Goal: Task Accomplishment & Management: Complete application form

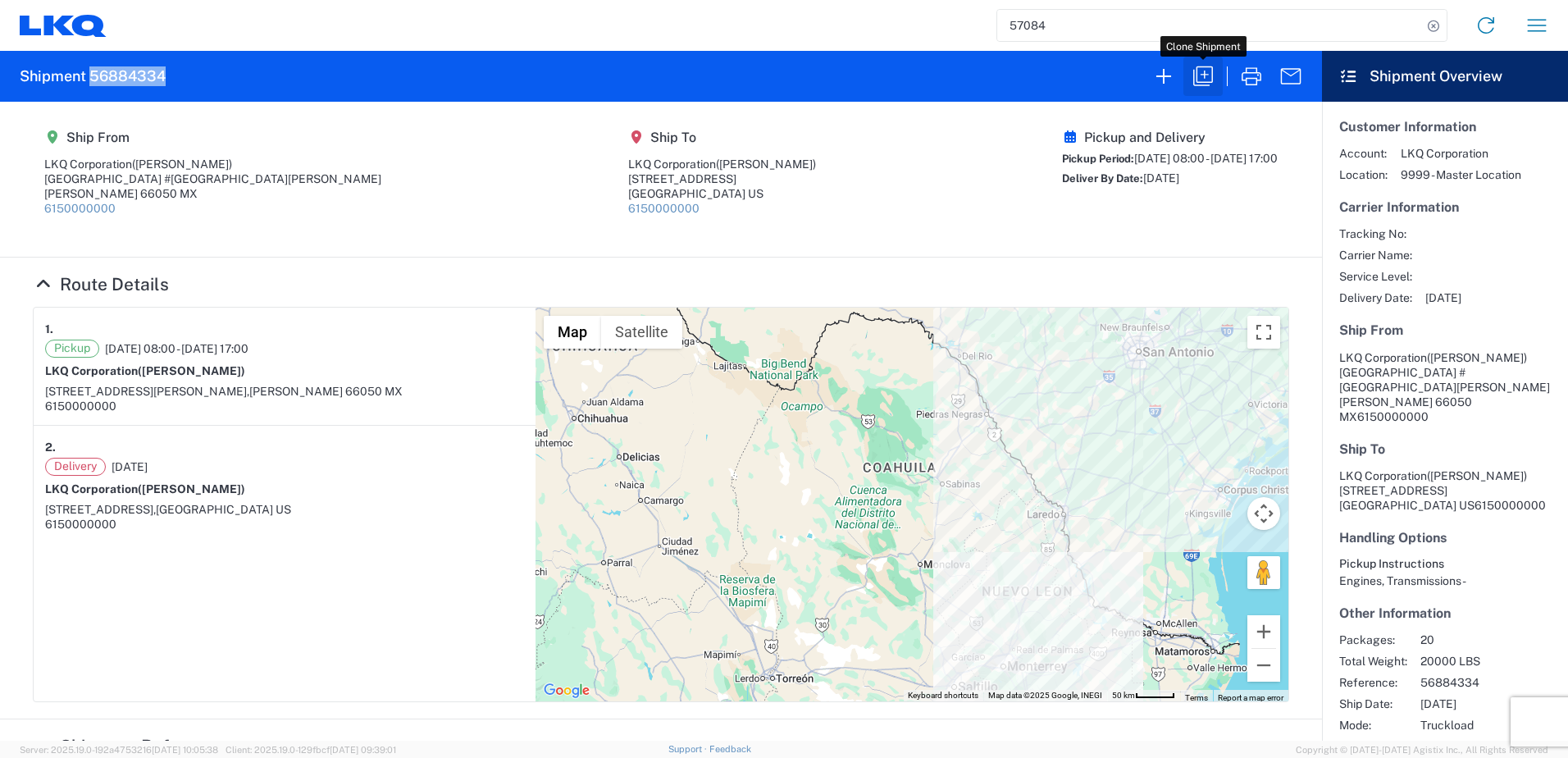
click at [1213, 75] on icon "button" at bounding box center [1203, 76] width 26 height 26
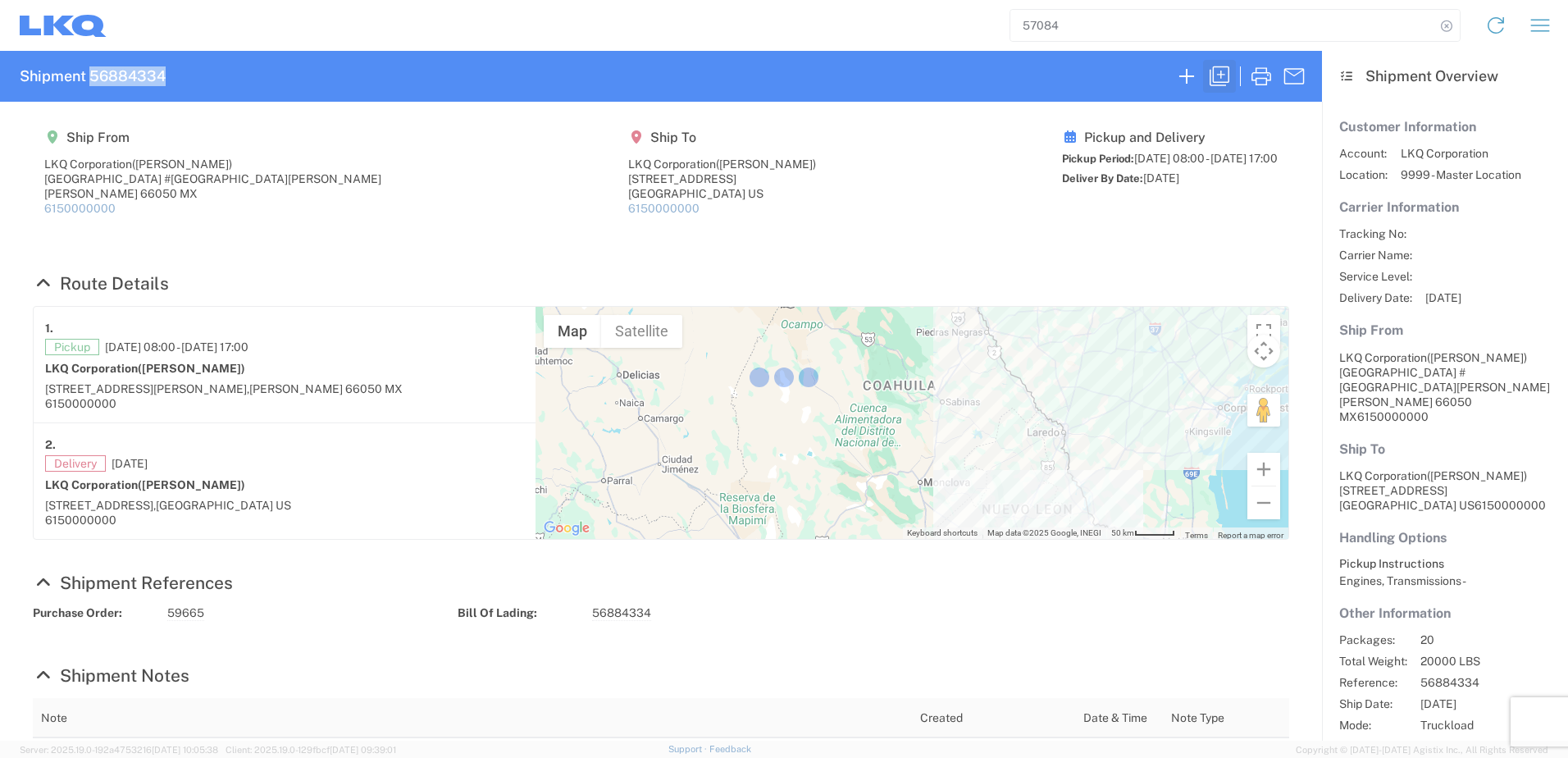
select select "FULL"
select select "US"
select select "LBS"
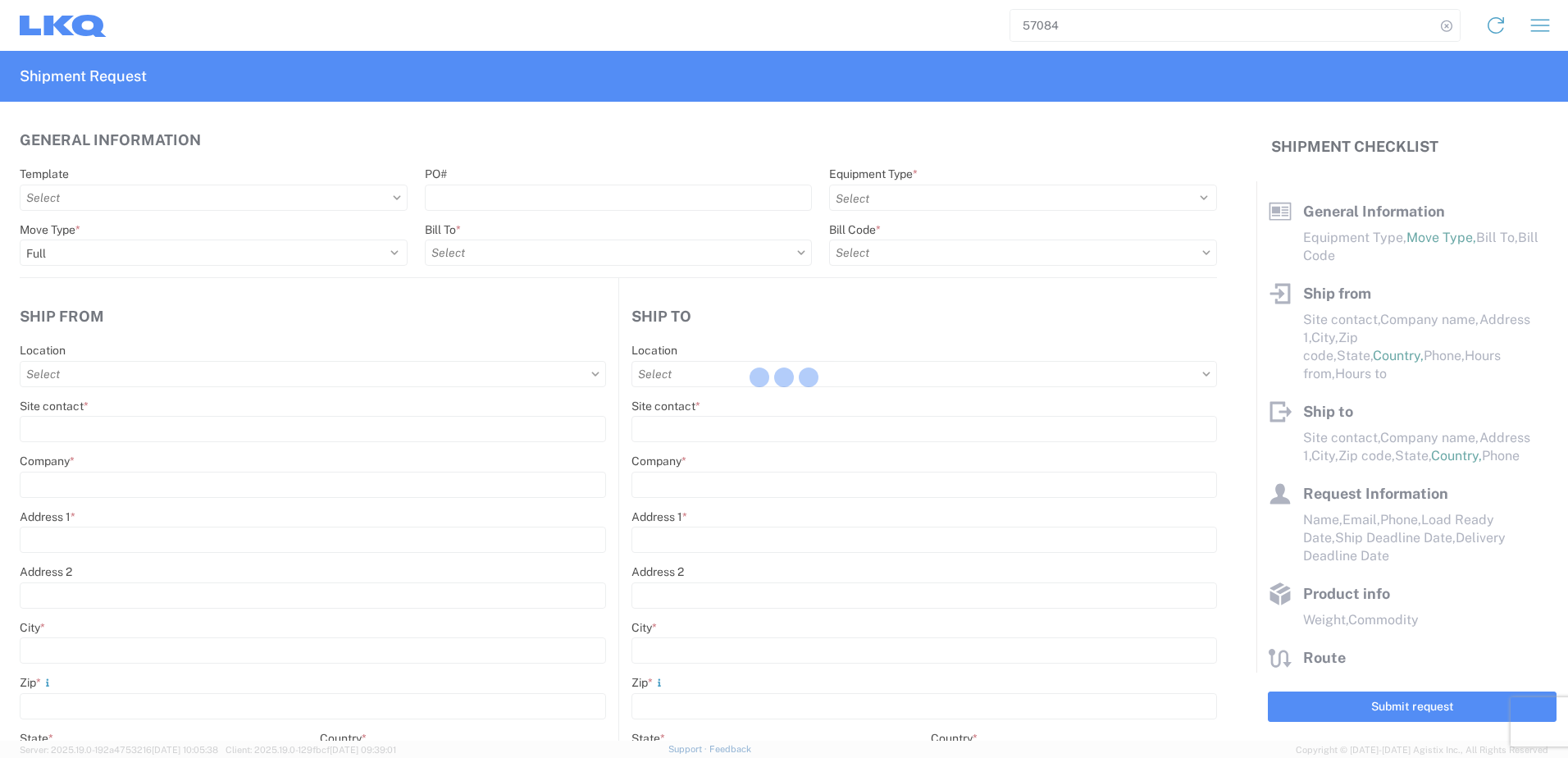
select select "STDV"
type input "[PERSON_NAME]"
type input "LKQ Corporation"
type input "[GEOGRAPHIC_DATA] #[GEOGRAPHIC_DATA][PERSON_NAME]"
type input "[PERSON_NAME]"
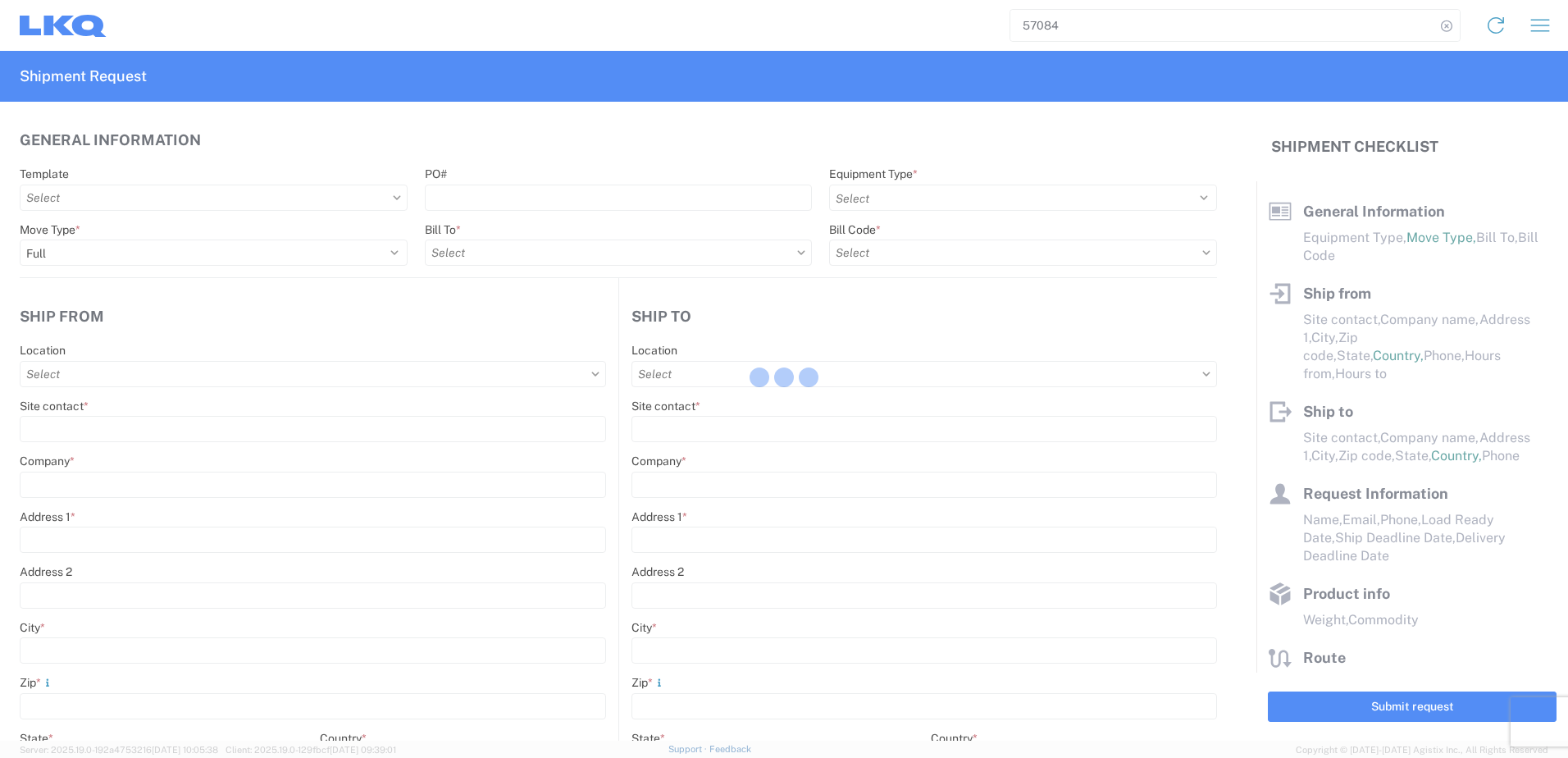
type input "66050"
type input "[PERSON_NAME]"
type input "LKQ Corporation"
type input "[STREET_ADDRESS]"
type input "[GEOGRAPHIC_DATA]"
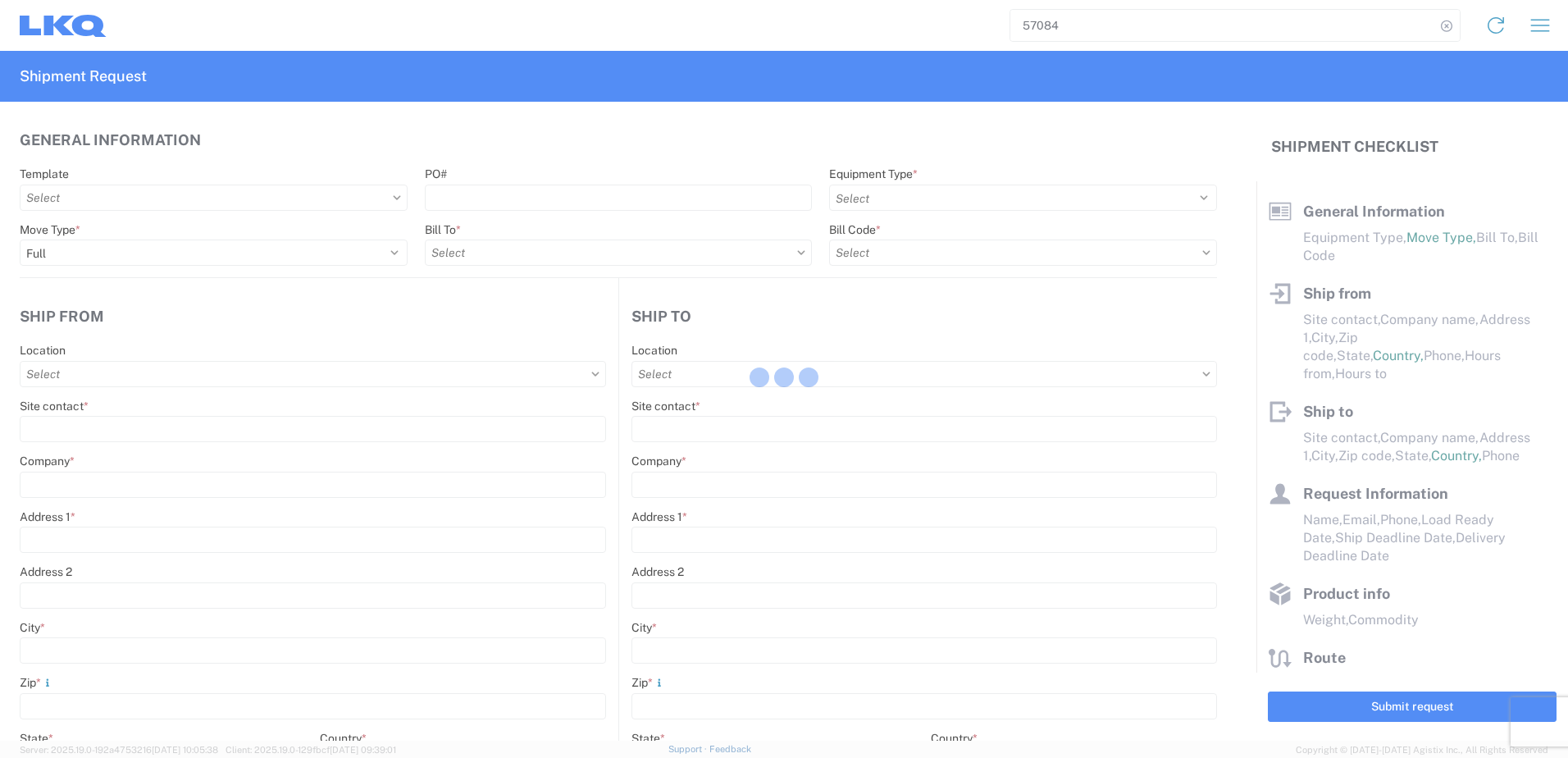
type input "75050"
type input "[PERSON_NAME]"
type input "[EMAIL_ADDRESS][DOMAIN_NAME]"
type input "82218326"
type input "[DATE]"
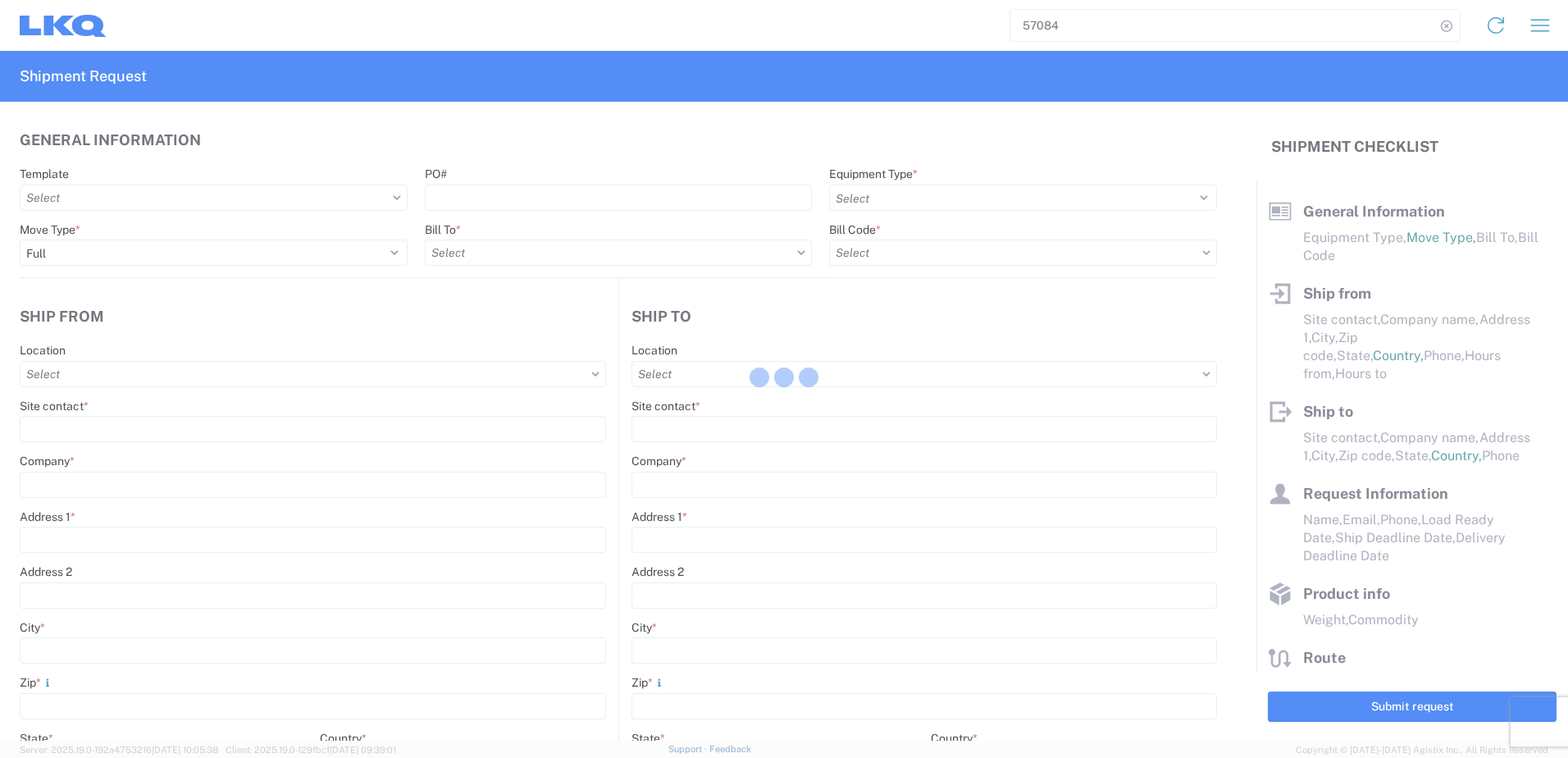
type input "[DATE]"
type textarea "SWIFT/TRANSMEX"
type input "20000"
type input "Engines, Transmissions"
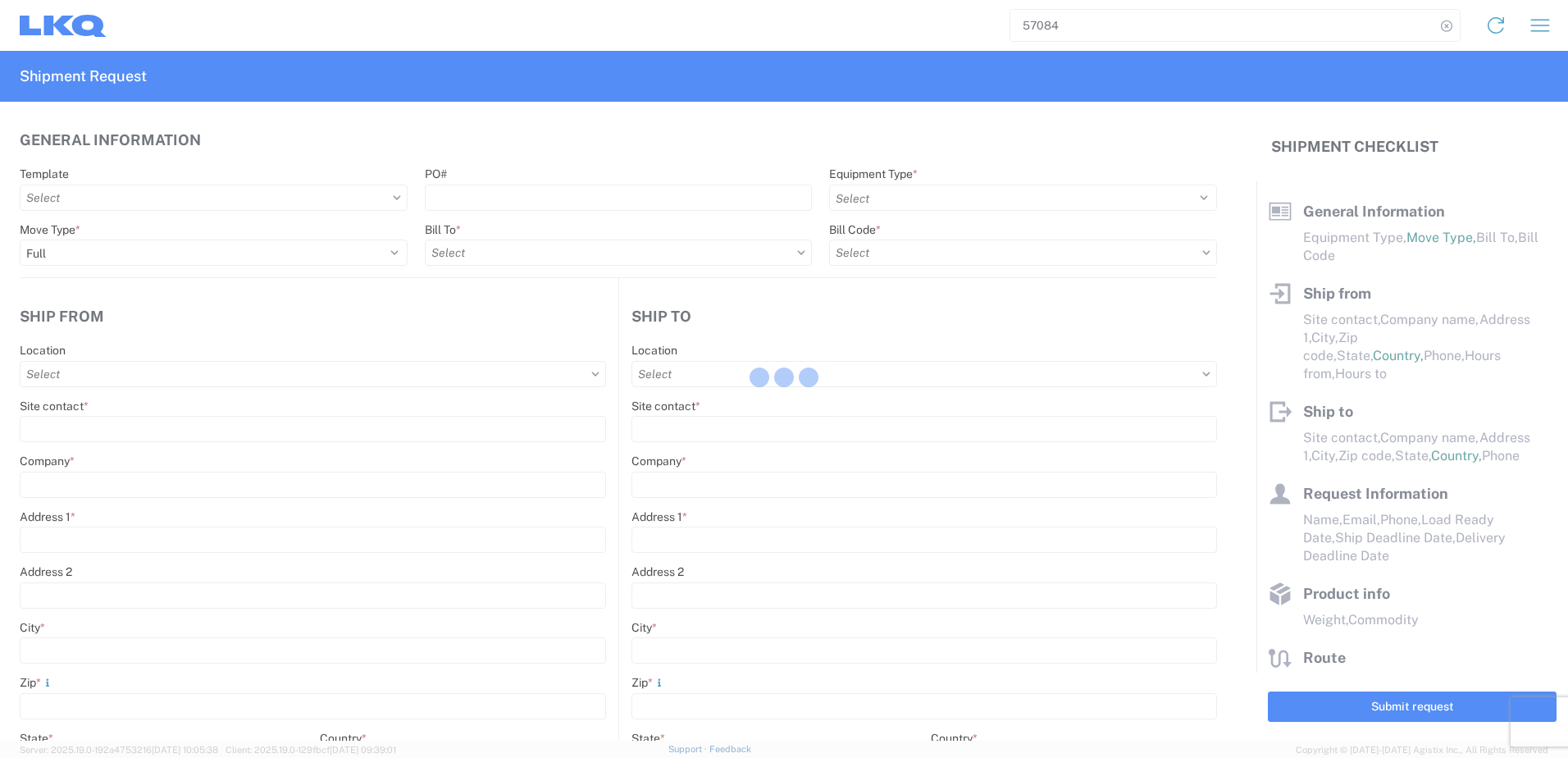
type input "20"
type input "1"
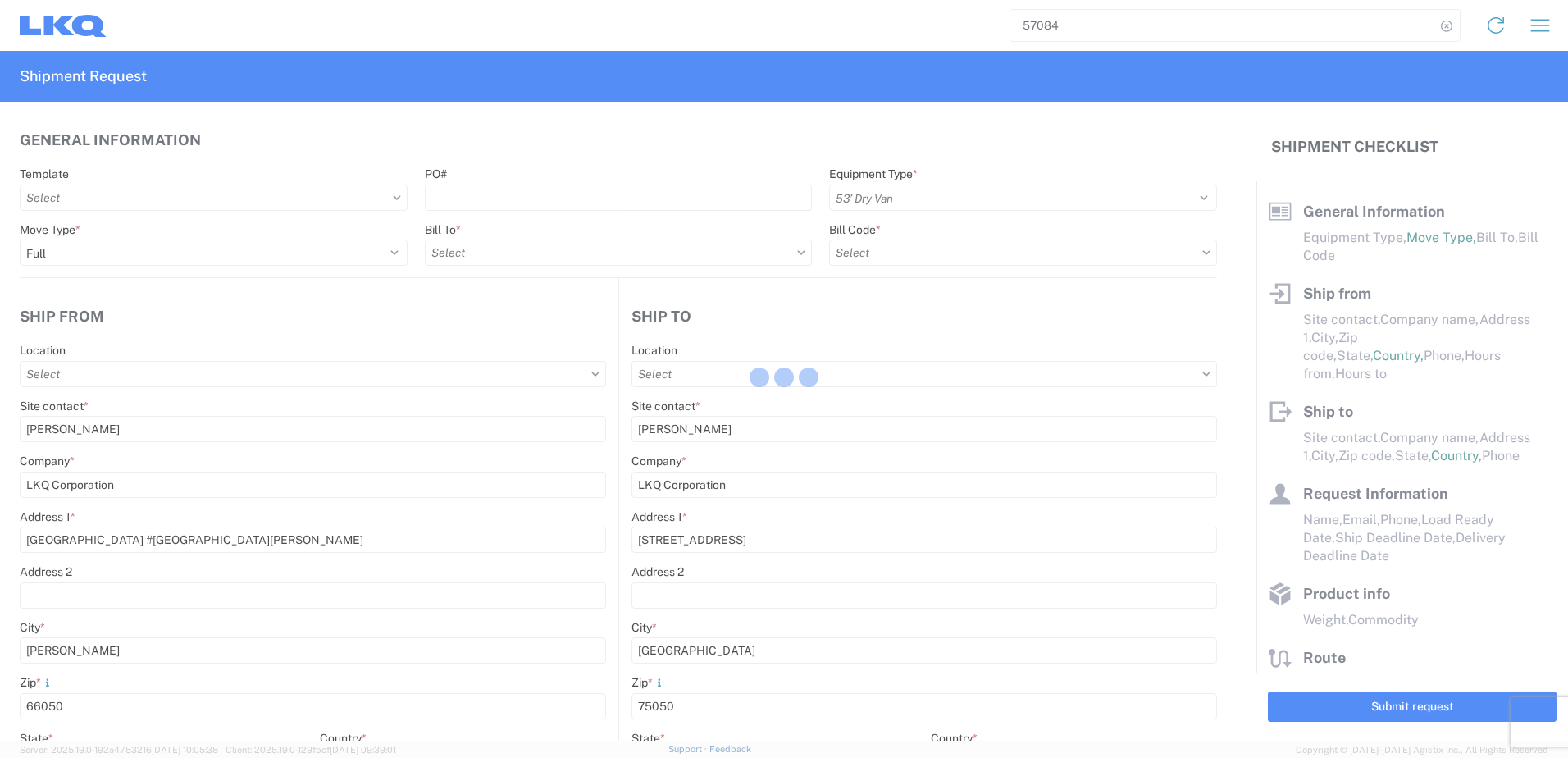
type input "1882 - North American ATK Corporation"
select select "MX"
select select "US"
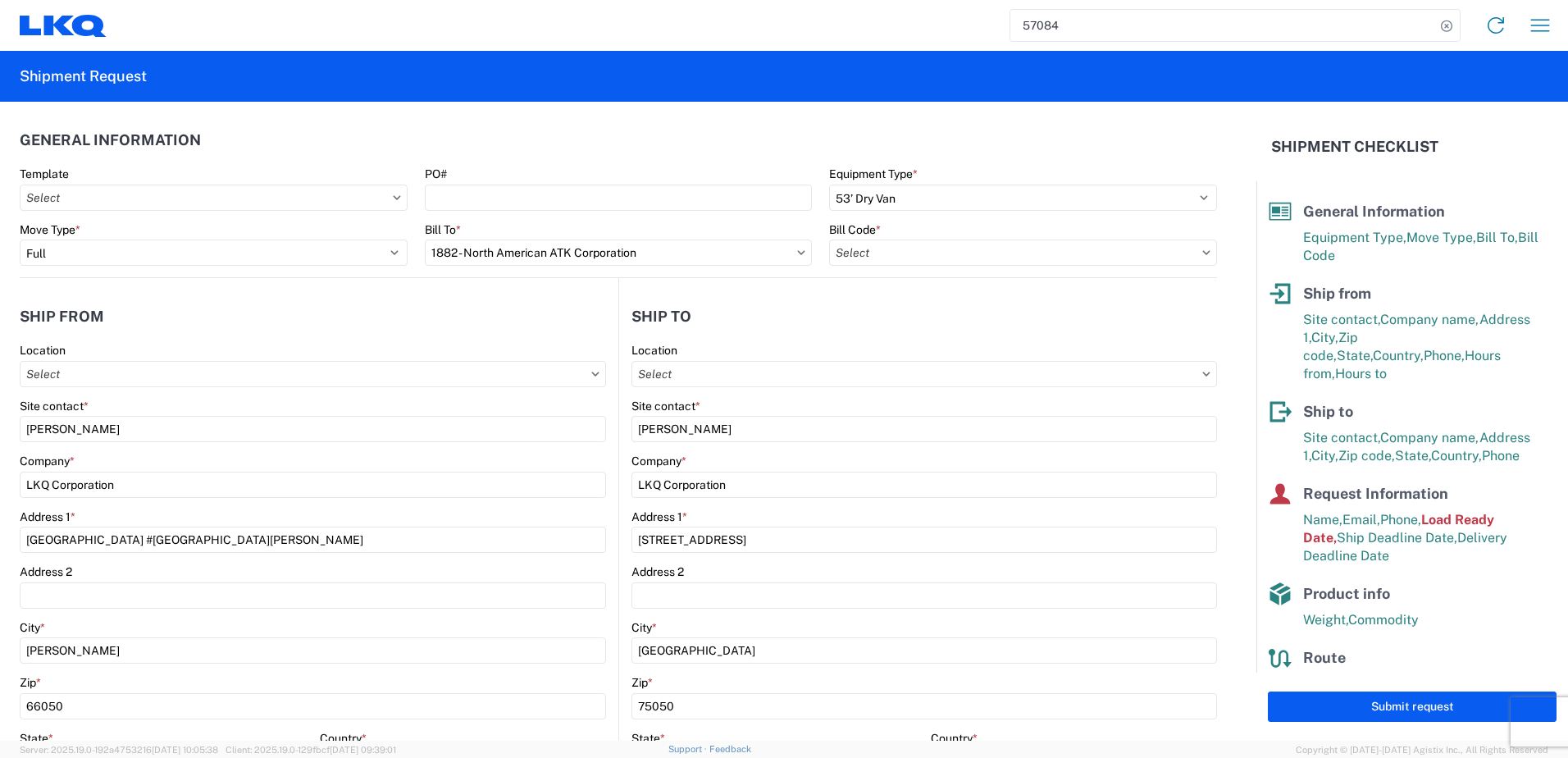
type input "1883 - Vege de Mexico S.A. de C.V"
type input "1882 - North American ATK Corporation"
type input "1882-3300-50180-0000 - 1882 Freight In - Parts, 1882-3300-50180-0000 - 1882 Fre…"
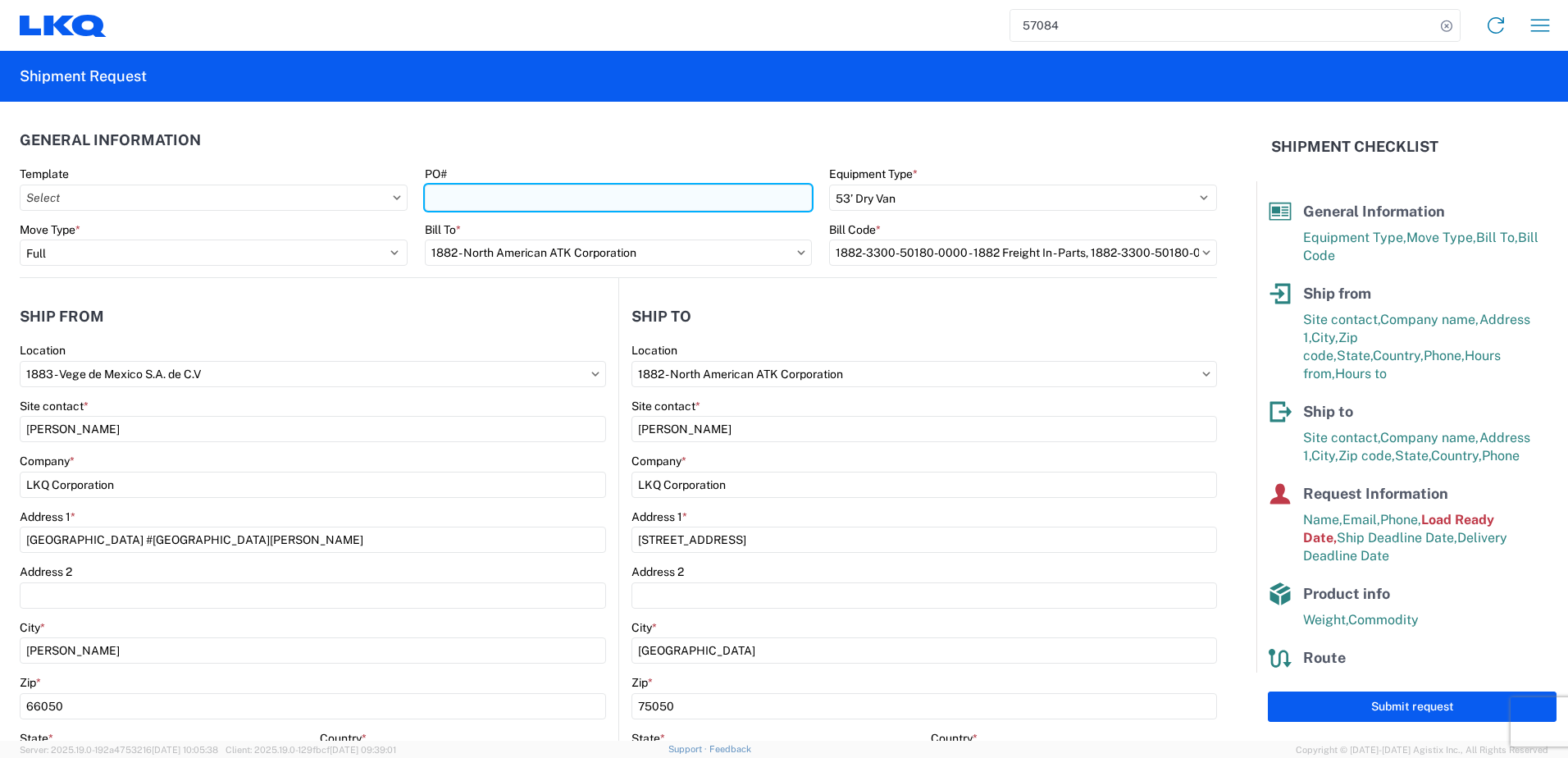
click at [667, 200] on input "PO#" at bounding box center [619, 197] width 388 height 26
paste input "59683"
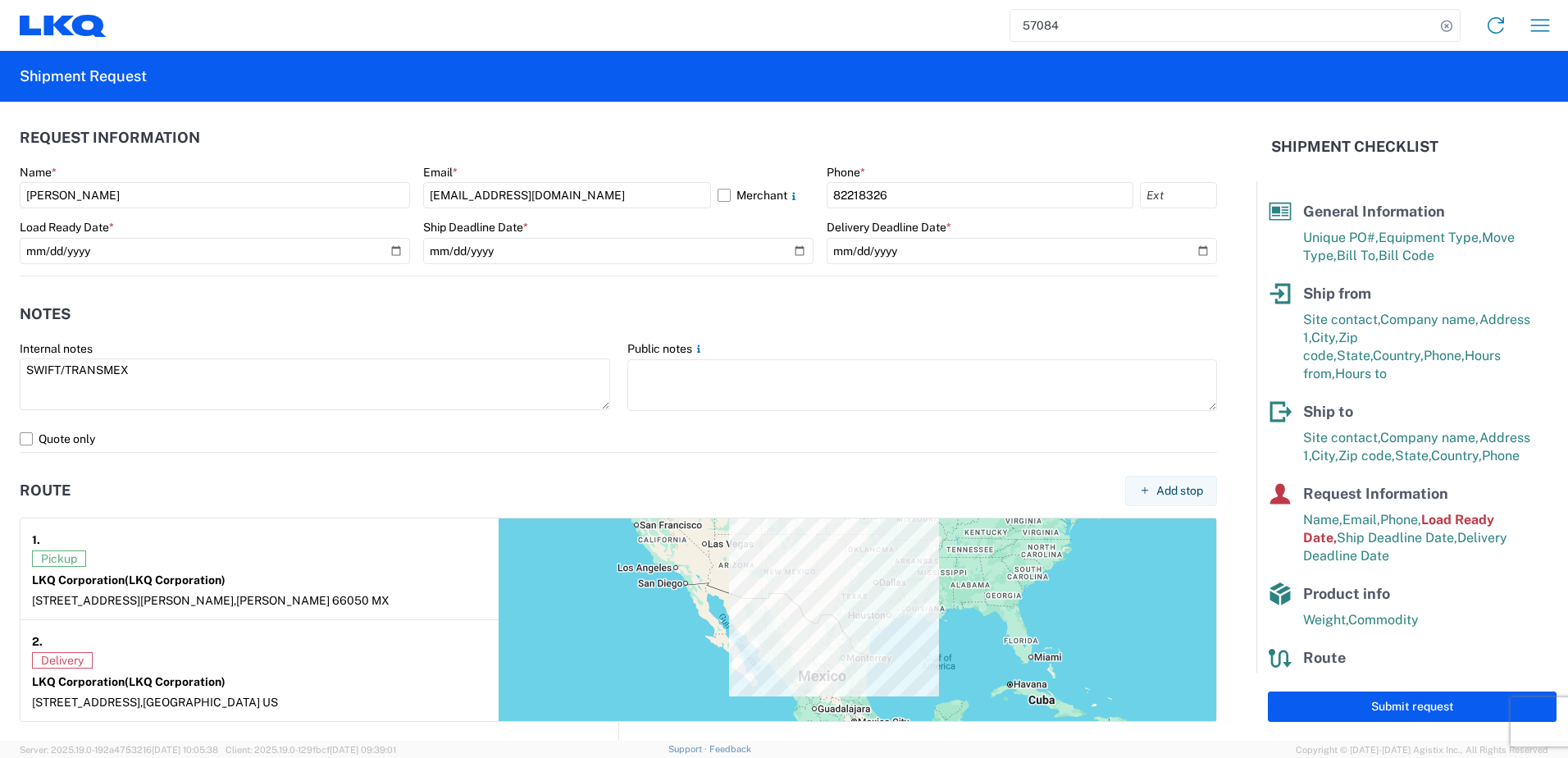
scroll to position [902, 0]
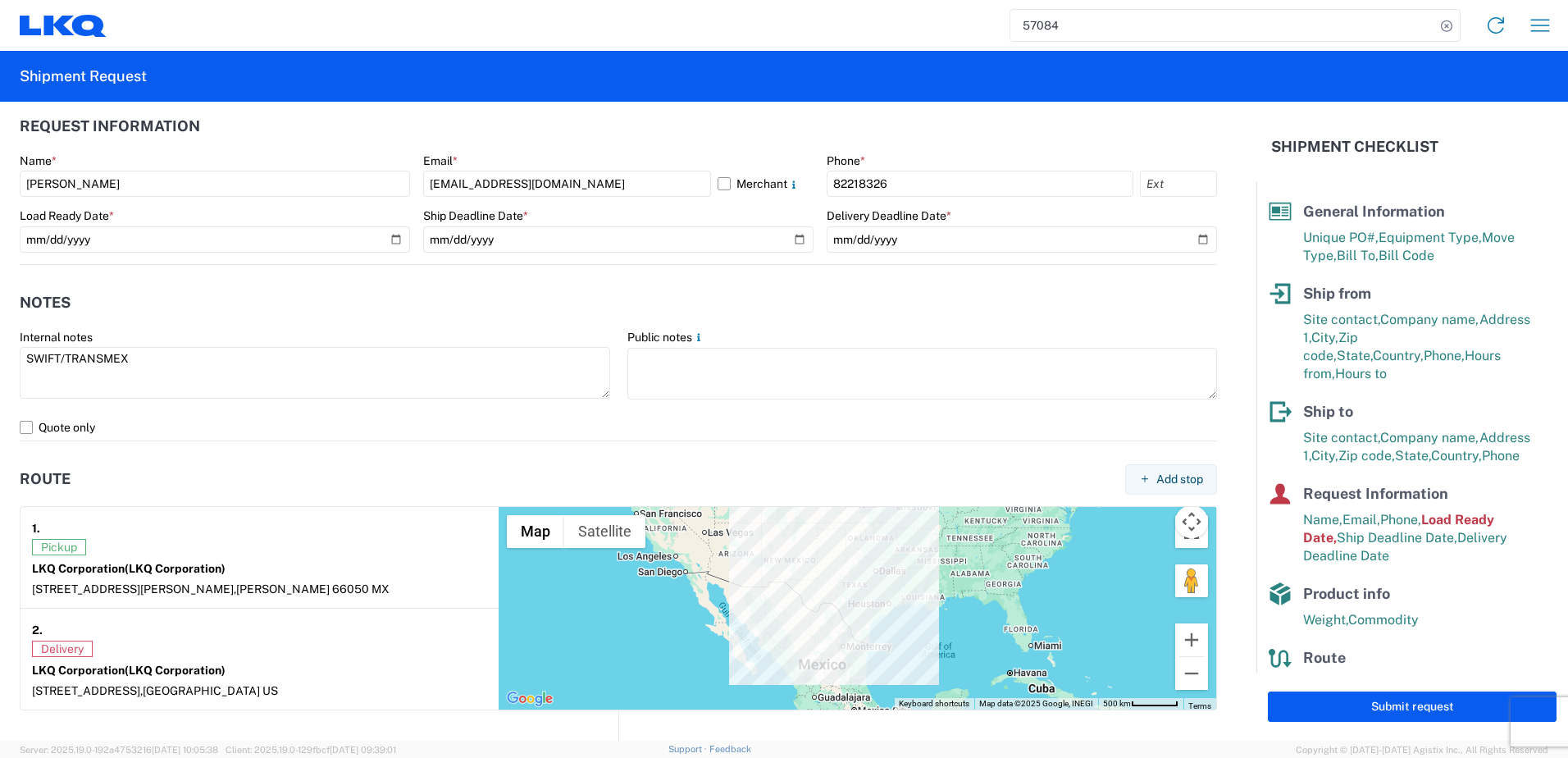
type input "59683"
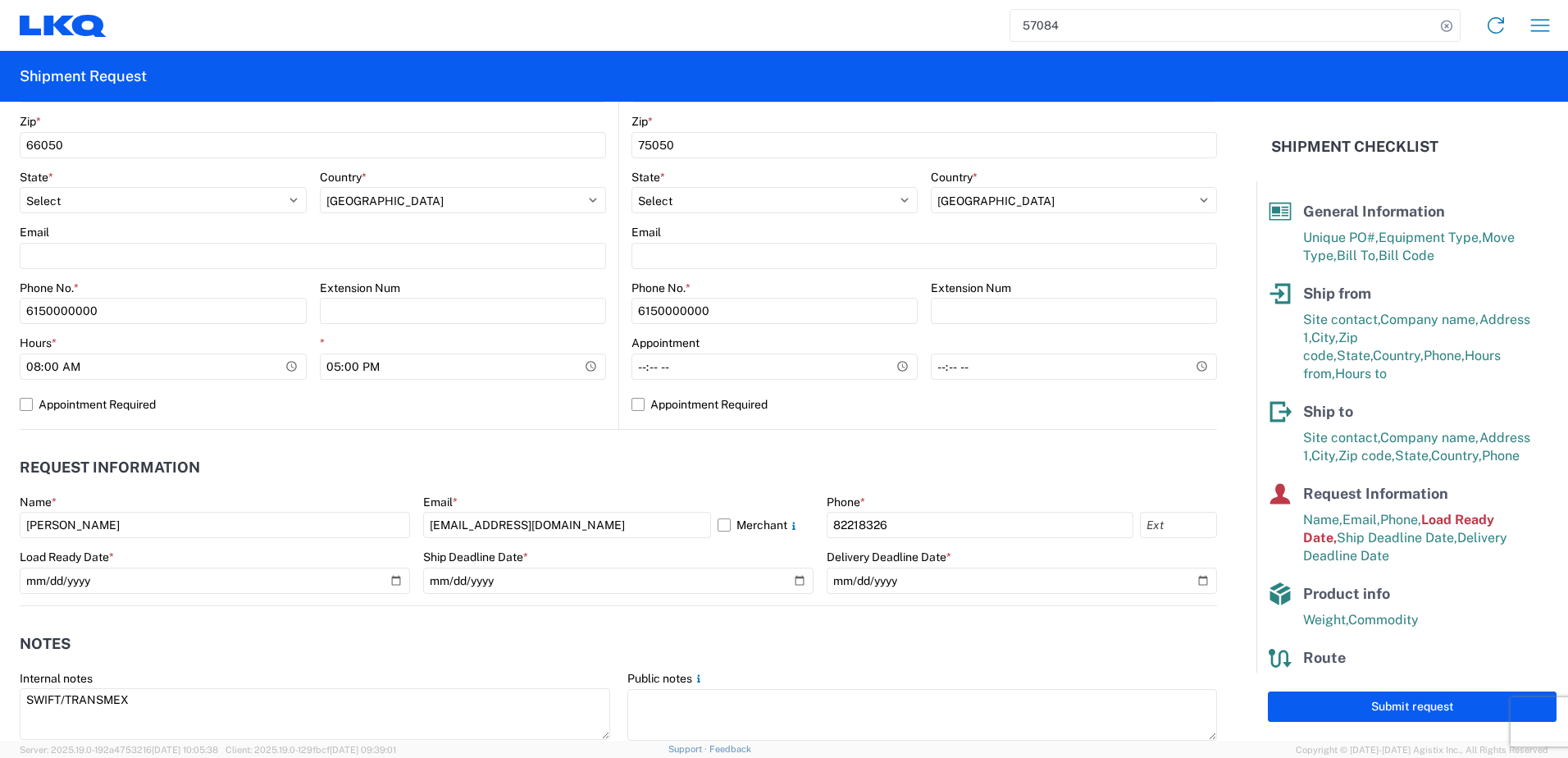
scroll to position [656, 0]
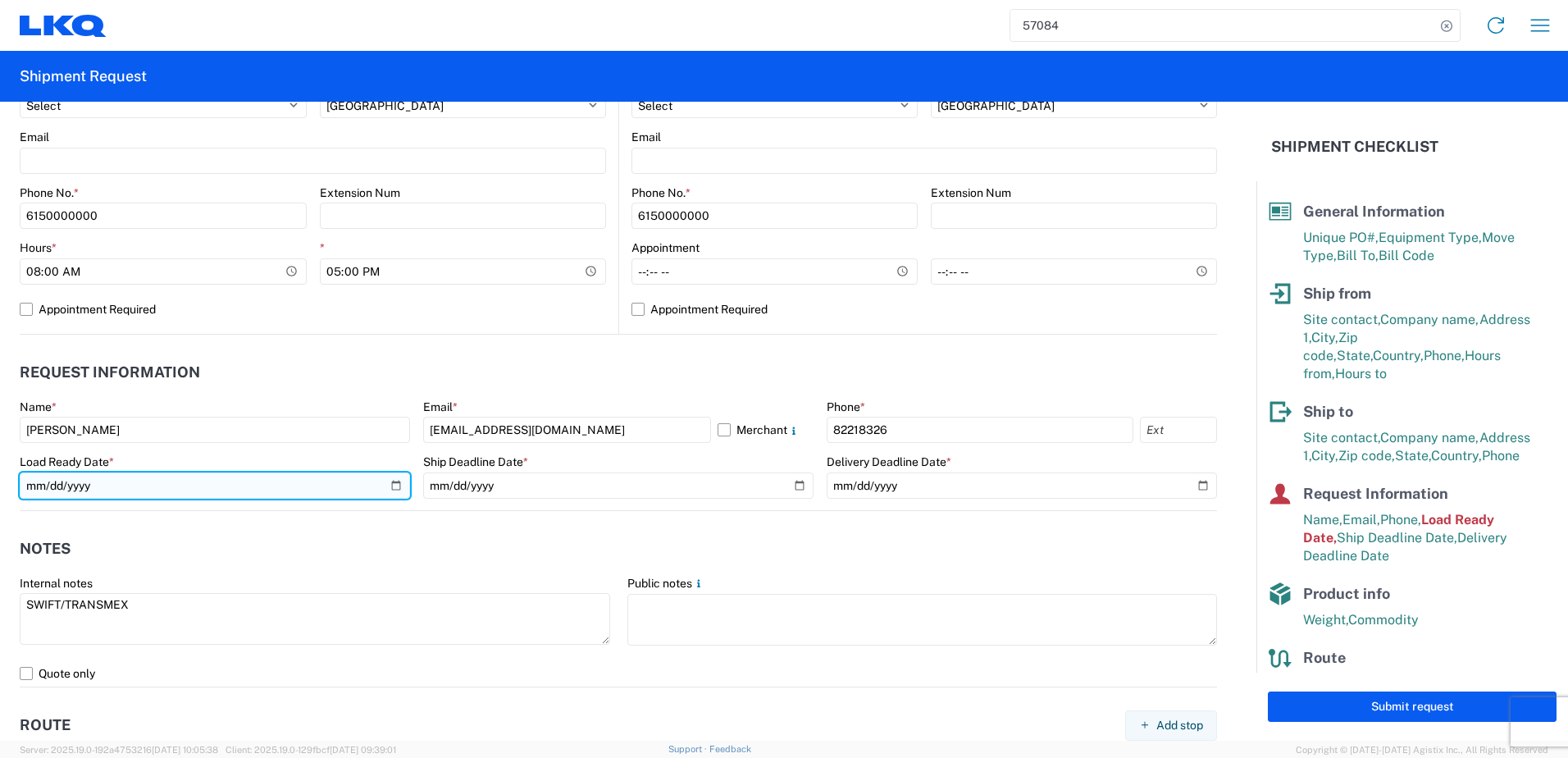
click at [390, 486] on input "[DATE]" at bounding box center [215, 485] width 390 height 26
type input "[DATE]"
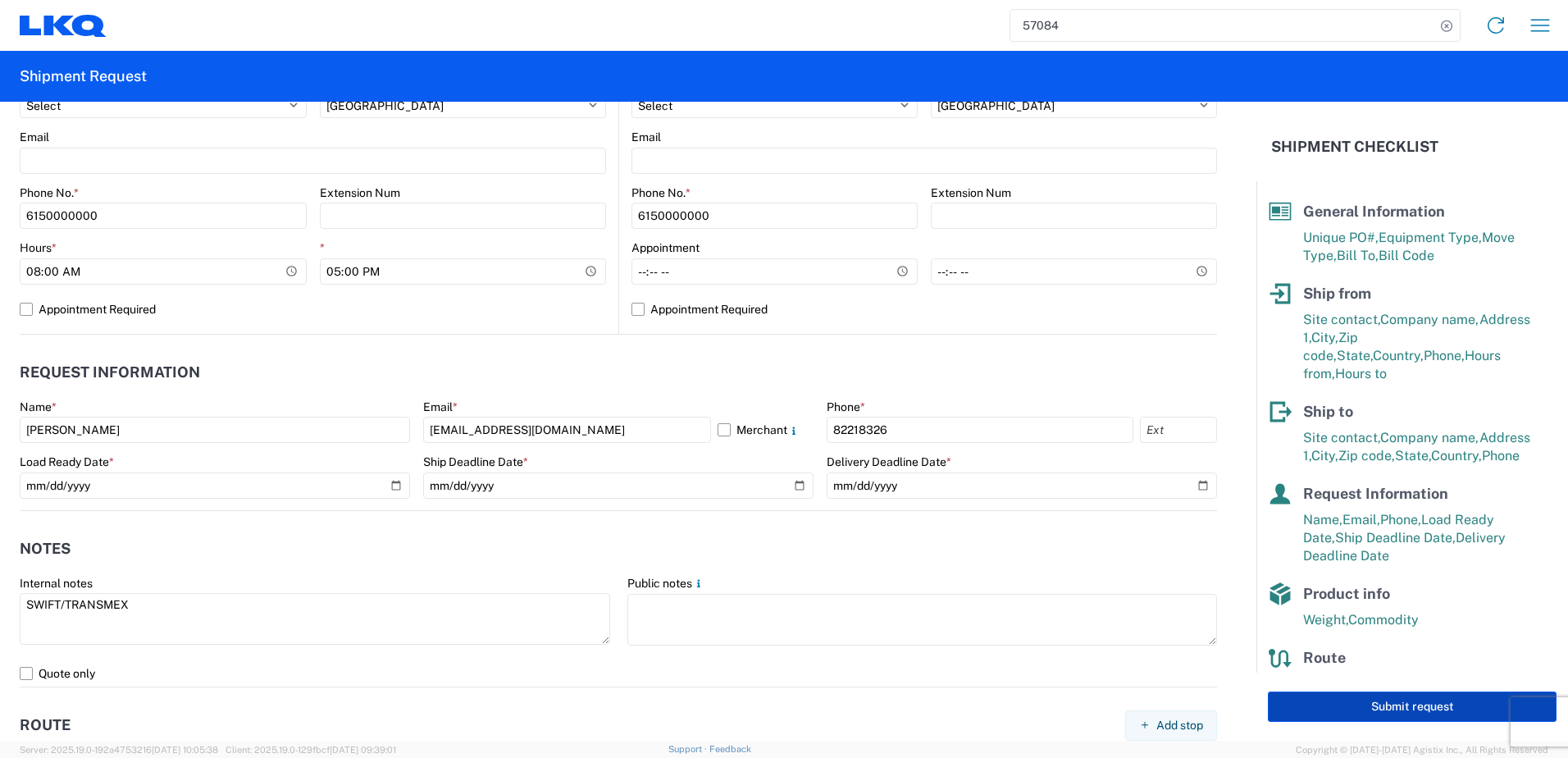
click at [1400, 705] on button "Submit request" at bounding box center [1411, 706] width 288 height 30
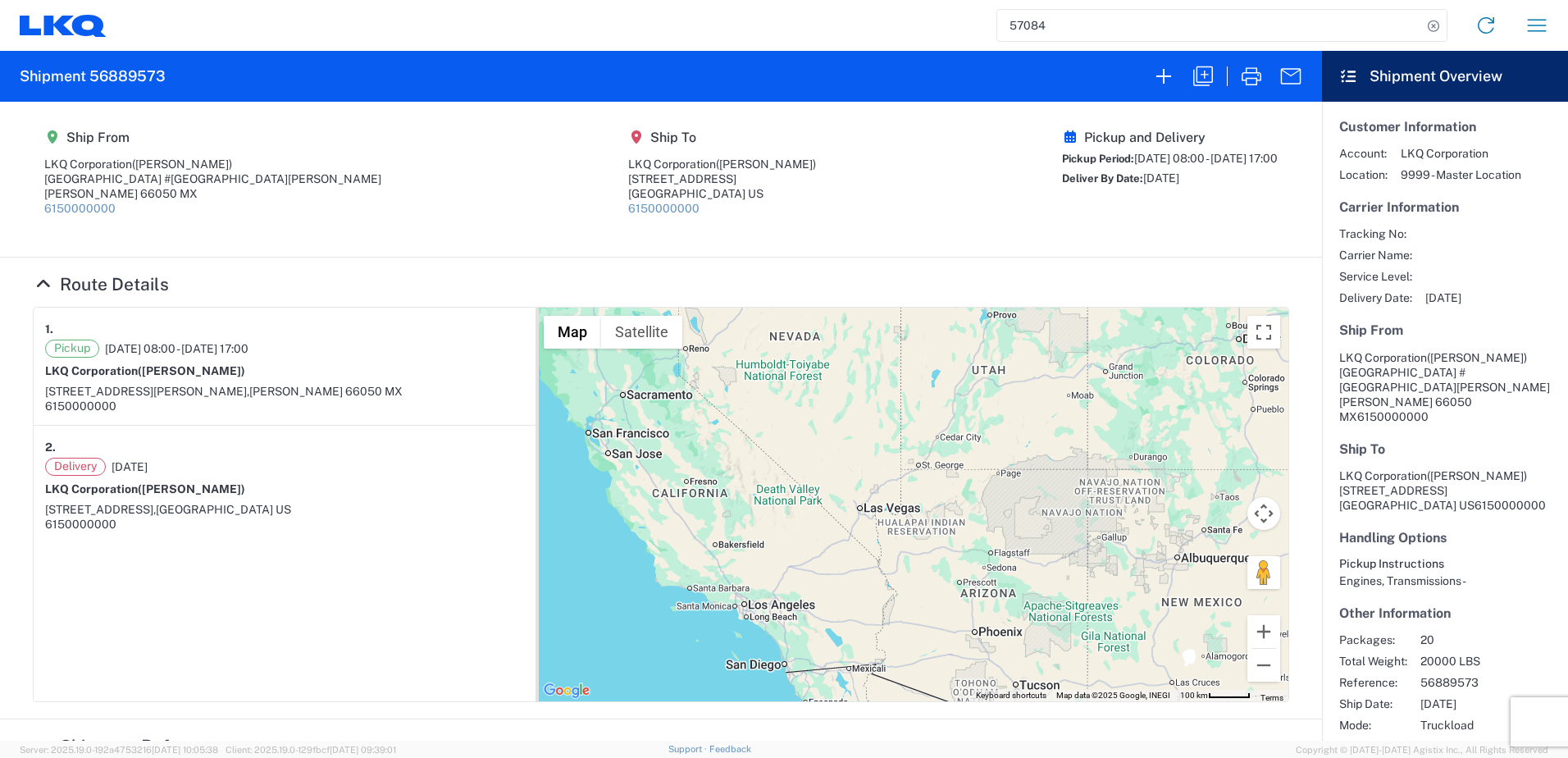
click at [159, 74] on h2 "Shipment 56889573" at bounding box center [93, 76] width 146 height 20
copy h2 "56889573"
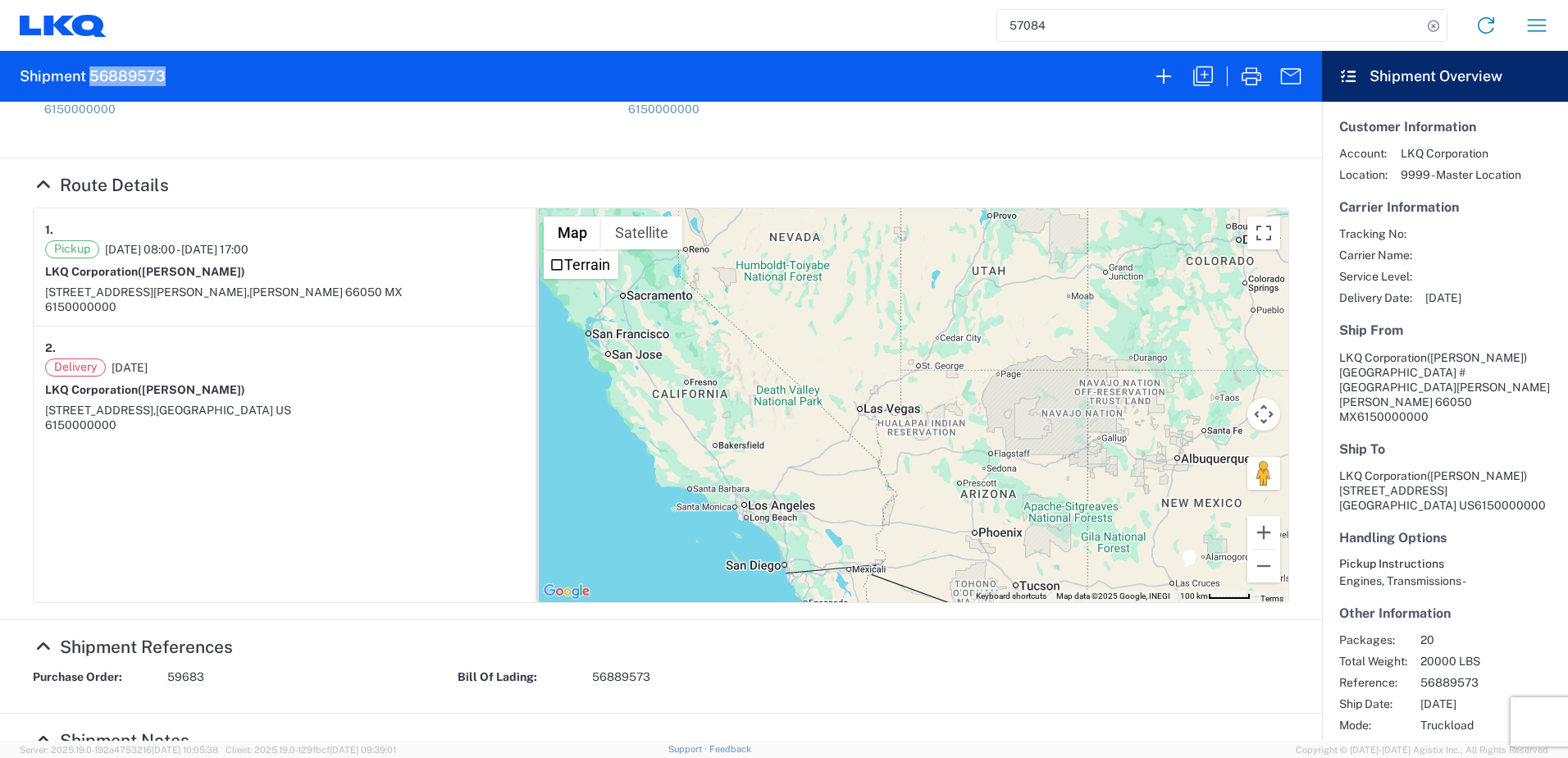
scroll to position [246, 0]
